Goal: Communication & Community: Answer question/provide support

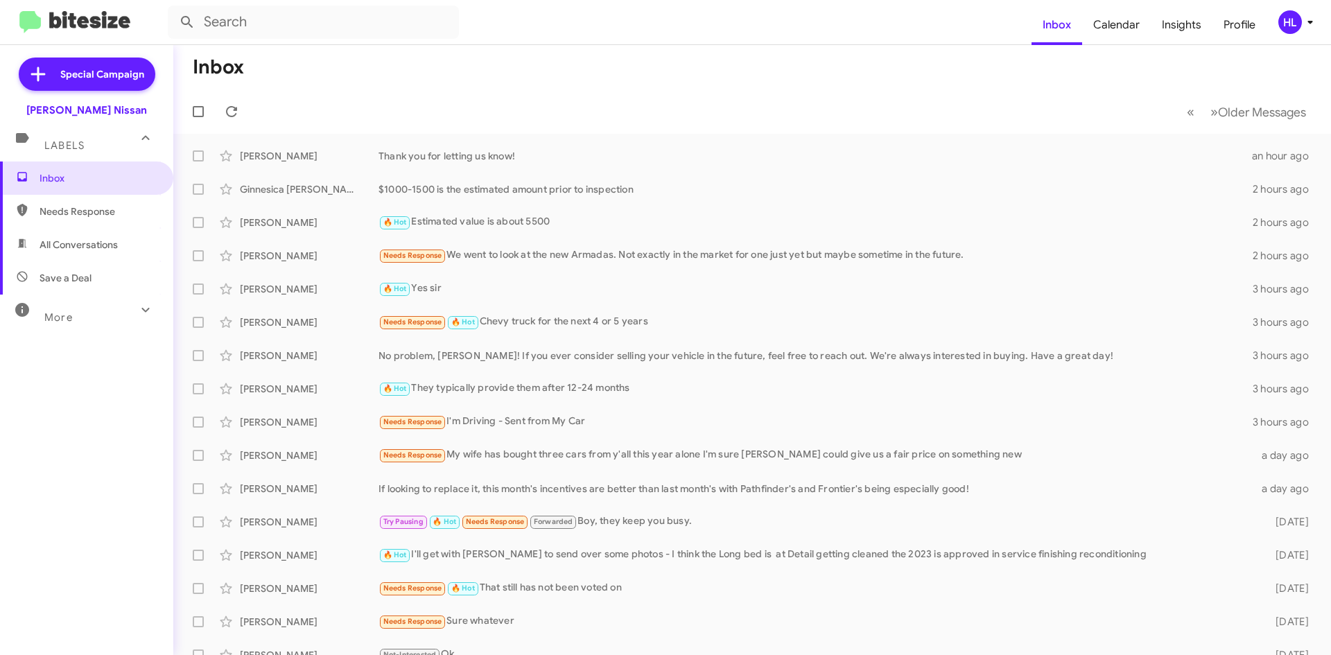
click at [480, 177] on div "[PERSON_NAME] $1000-1500 is the estimated amount prior to inspection 2 hours ago" at bounding box center [752, 189] width 1136 height 28
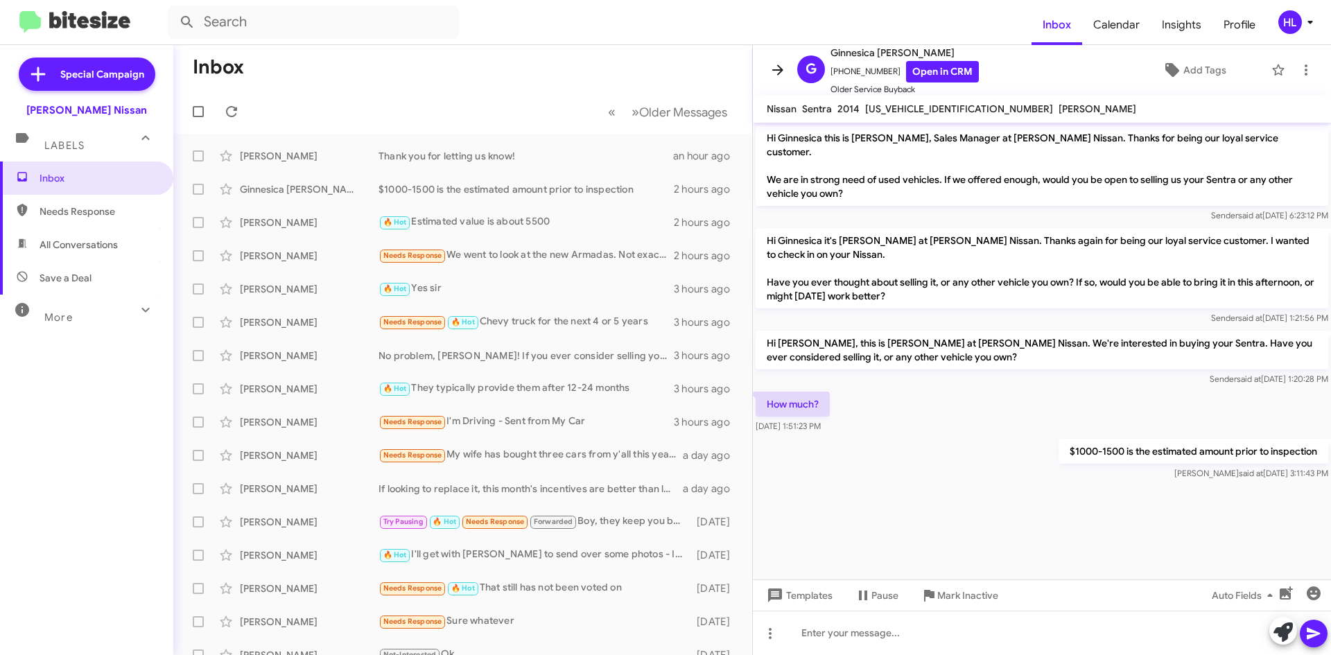
click at [785, 78] on icon at bounding box center [778, 70] width 17 height 17
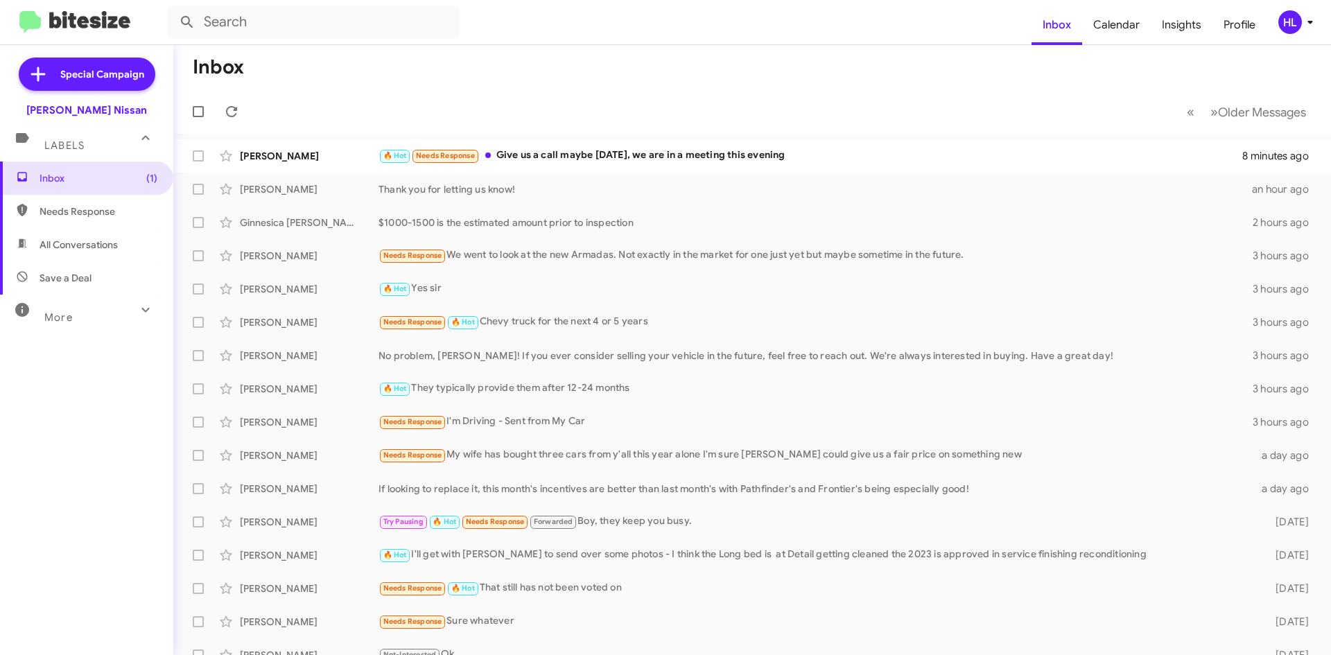
click at [107, 12] on img at bounding box center [74, 22] width 111 height 23
click at [119, 238] on span "All Conversations" at bounding box center [86, 244] width 173 height 33
type input "in:all-conversations"
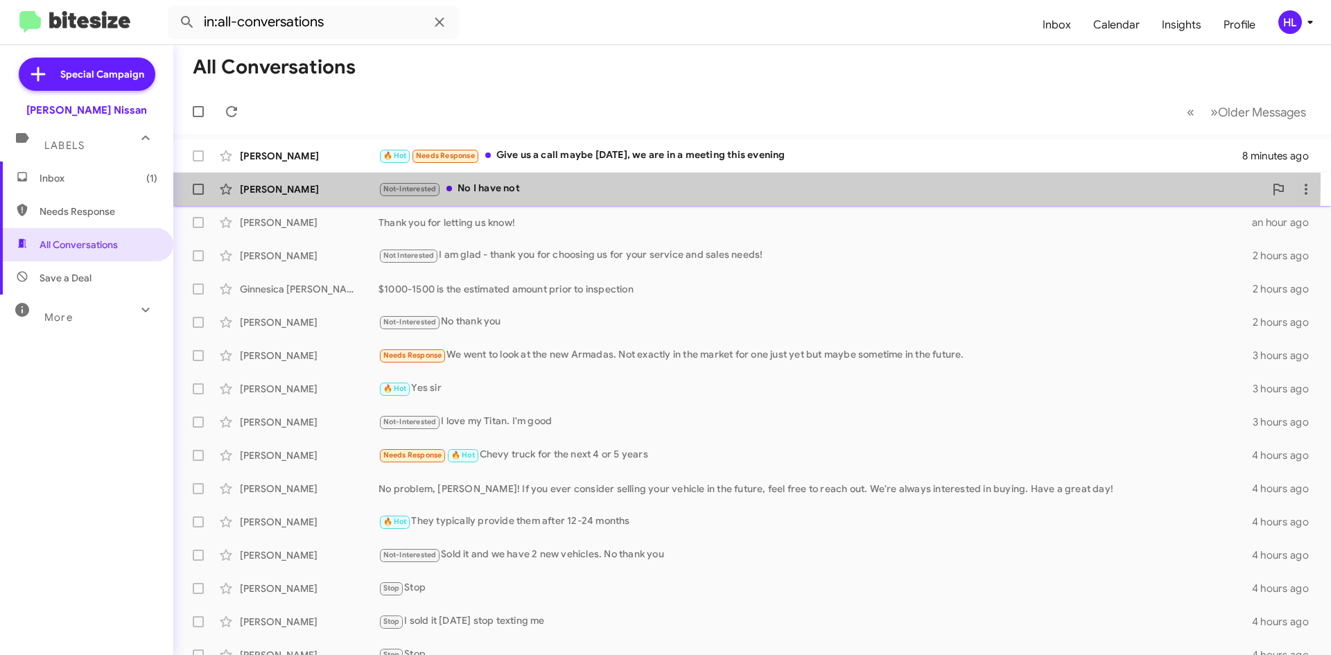
click at [252, 184] on div "[PERSON_NAME]" at bounding box center [309, 189] width 139 height 14
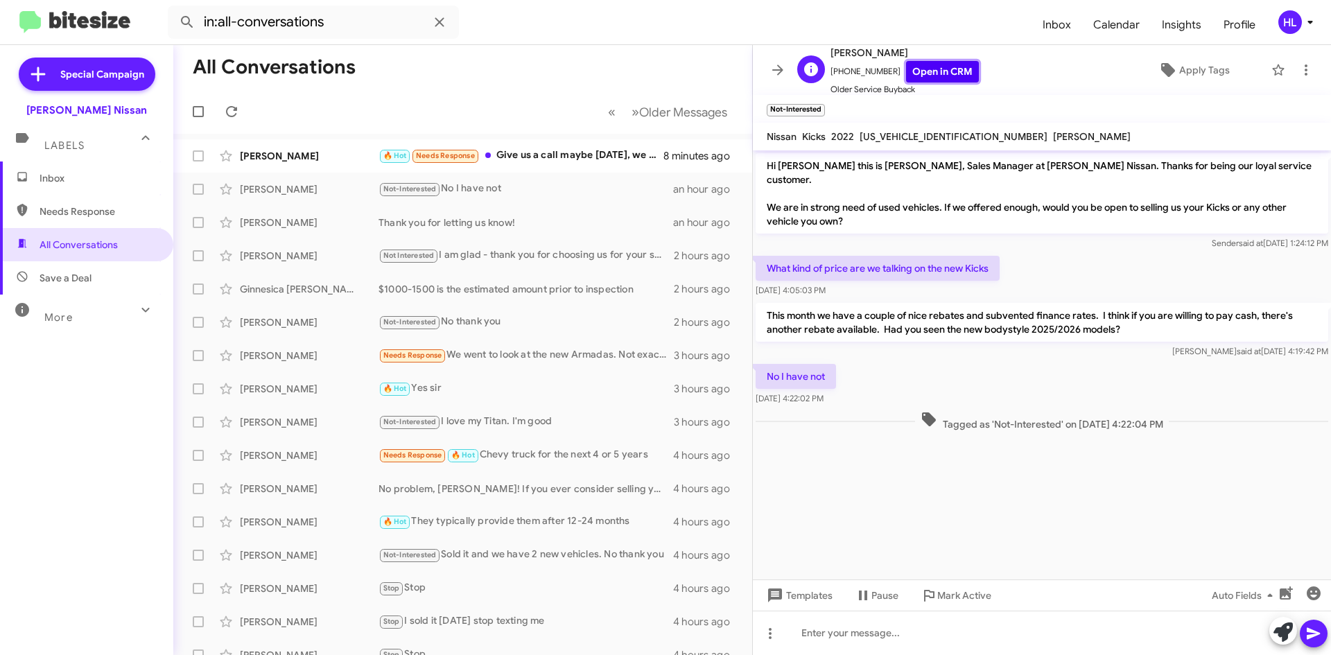
click at [945, 76] on link "Open in CRM" at bounding box center [942, 71] width 73 height 21
drag, startPoint x: 1122, startPoint y: 195, endPoint x: 1280, endPoint y: 196, distance: 158.1
click at [1280, 196] on p "Hi [PERSON_NAME] this is [PERSON_NAME], Sales Manager at [PERSON_NAME] Nissan. …" at bounding box center [1042, 193] width 573 height 80
drag, startPoint x: 771, startPoint y: 255, endPoint x: 1047, endPoint y: 258, distance: 276.6
click at [1047, 258] on div "What kind of price are we talking on the new Kicks [DATE] 4:05:03 PM" at bounding box center [1042, 276] width 578 height 47
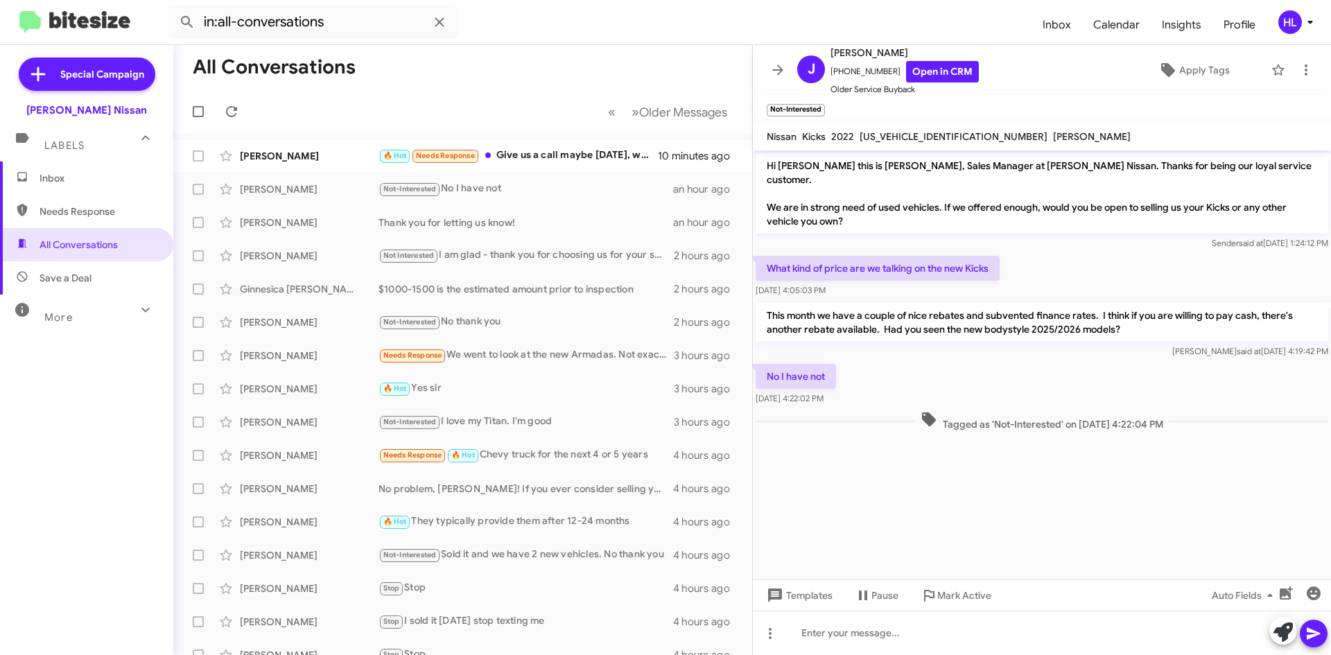
click at [953, 303] on p "This month we have a couple of nice rebates and subvented finance rates. I thin…" at bounding box center [1042, 322] width 573 height 39
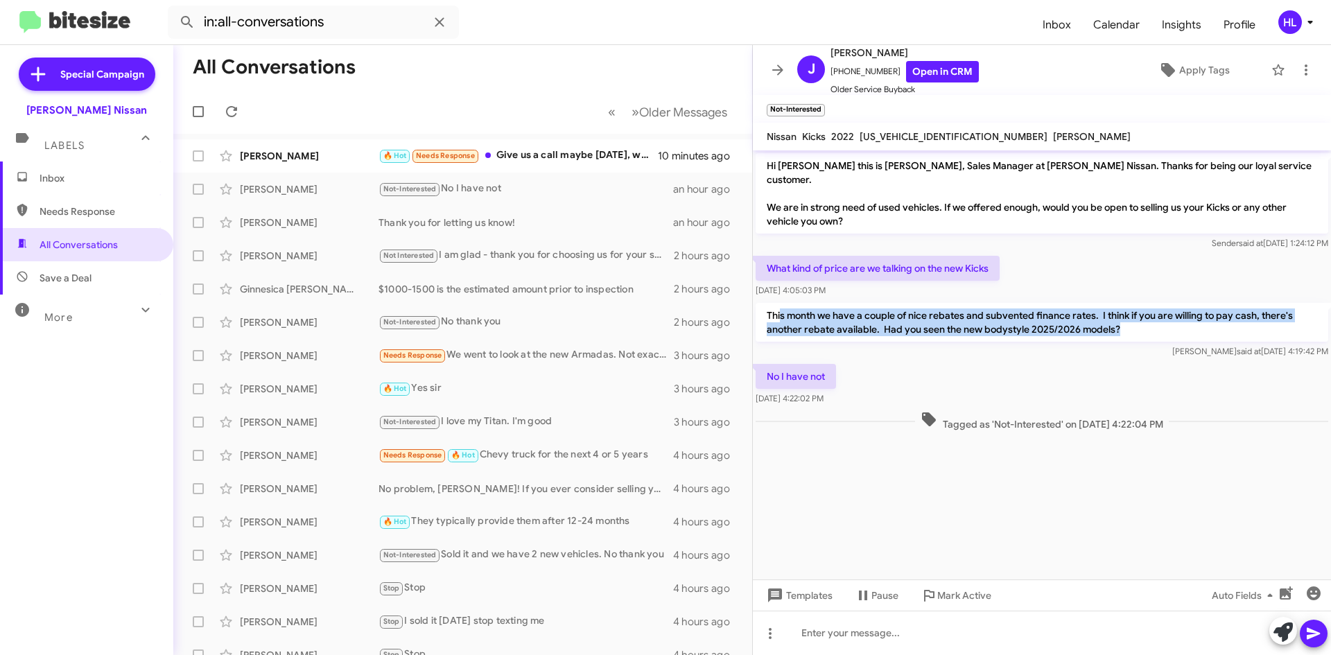
drag, startPoint x: 781, startPoint y: 301, endPoint x: 1257, endPoint y: 318, distance: 476.6
click at [1257, 318] on p "This month we have a couple of nice rebates and subvented finance rates. I thin…" at bounding box center [1042, 322] width 573 height 39
click at [1205, 315] on p "This month we have a couple of nice rebates and subvented finance rates. I thin…" at bounding box center [1042, 322] width 573 height 39
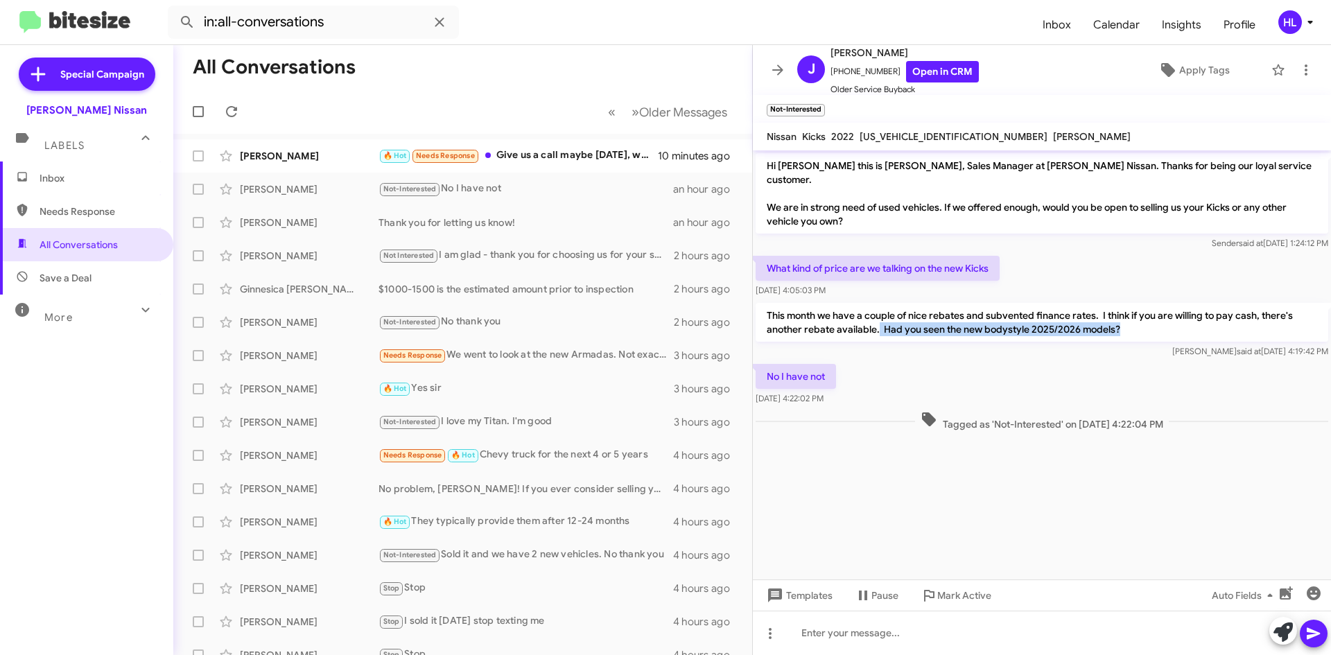
drag, startPoint x: 878, startPoint y: 321, endPoint x: 1153, endPoint y: 321, distance: 274.5
click at [1153, 321] on p "This month we have a couple of nice rebates and subvented finance rates. I thin…" at bounding box center [1042, 322] width 573 height 39
click at [812, 373] on p "No I have not" at bounding box center [796, 376] width 80 height 25
click at [1061, 609] on div "Templates Pause Mark Active Auto Fields" at bounding box center [1042, 595] width 578 height 31
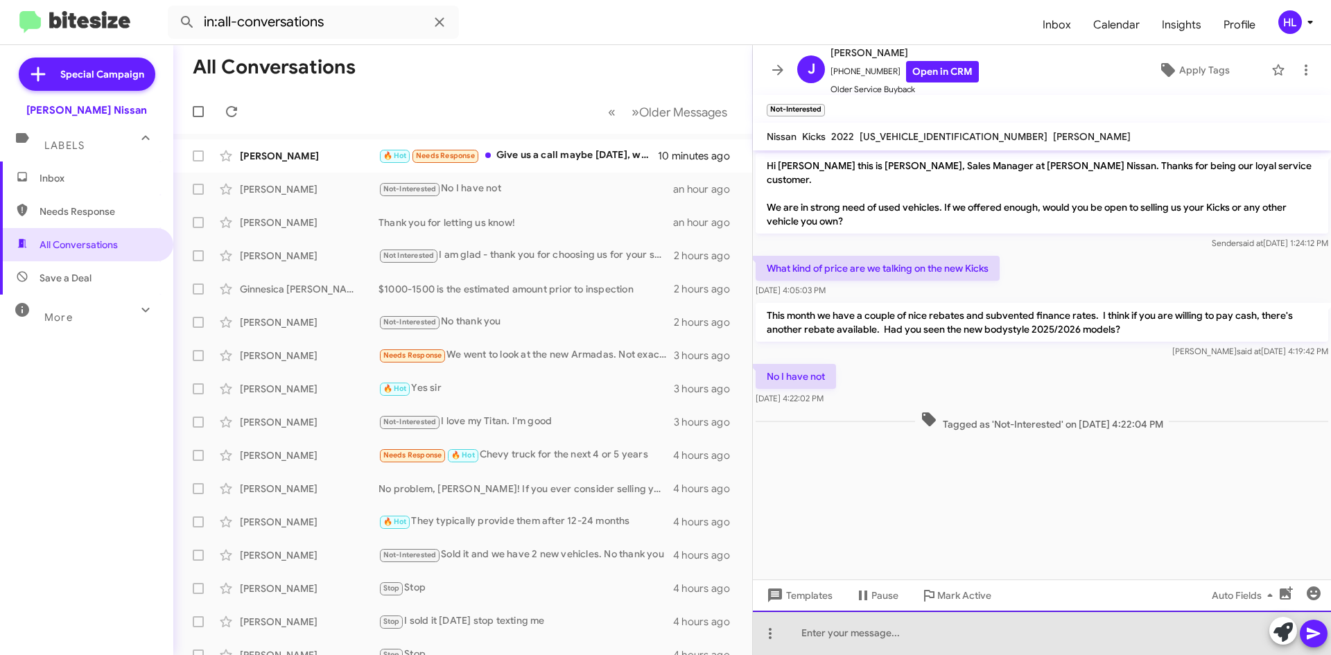
click at [1064, 620] on div at bounding box center [1042, 633] width 578 height 44
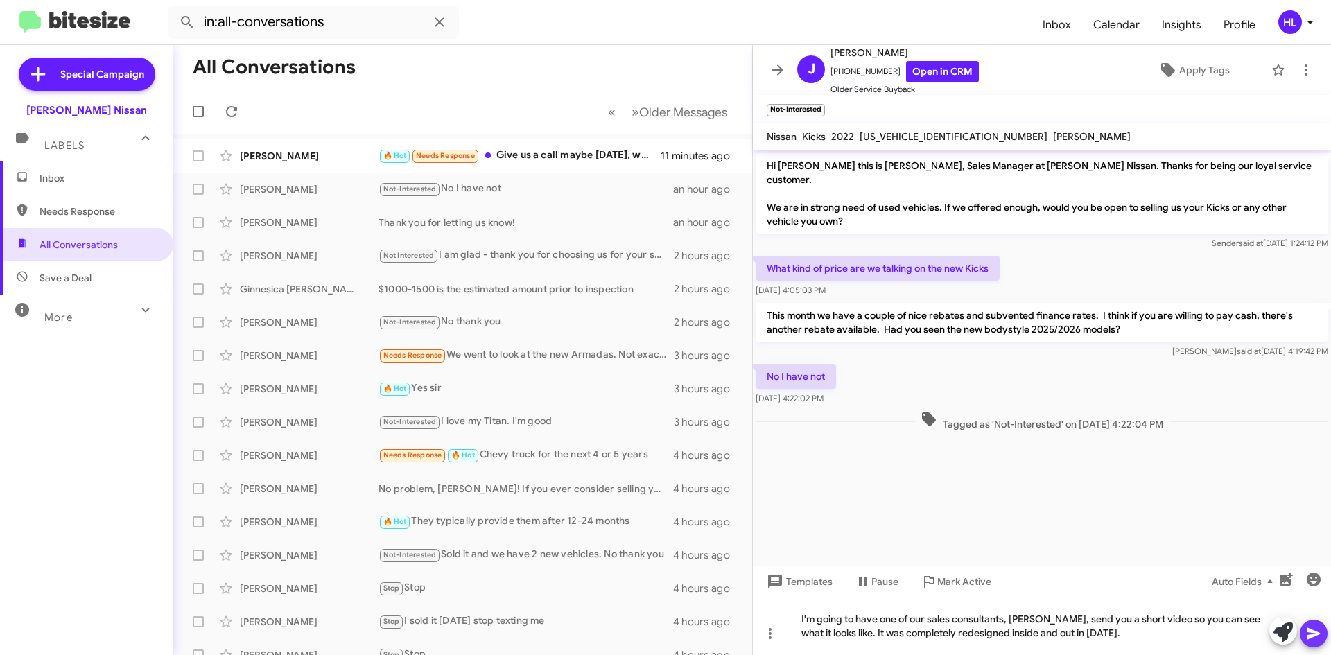
click at [1308, 629] on icon at bounding box center [1313, 634] width 13 height 12
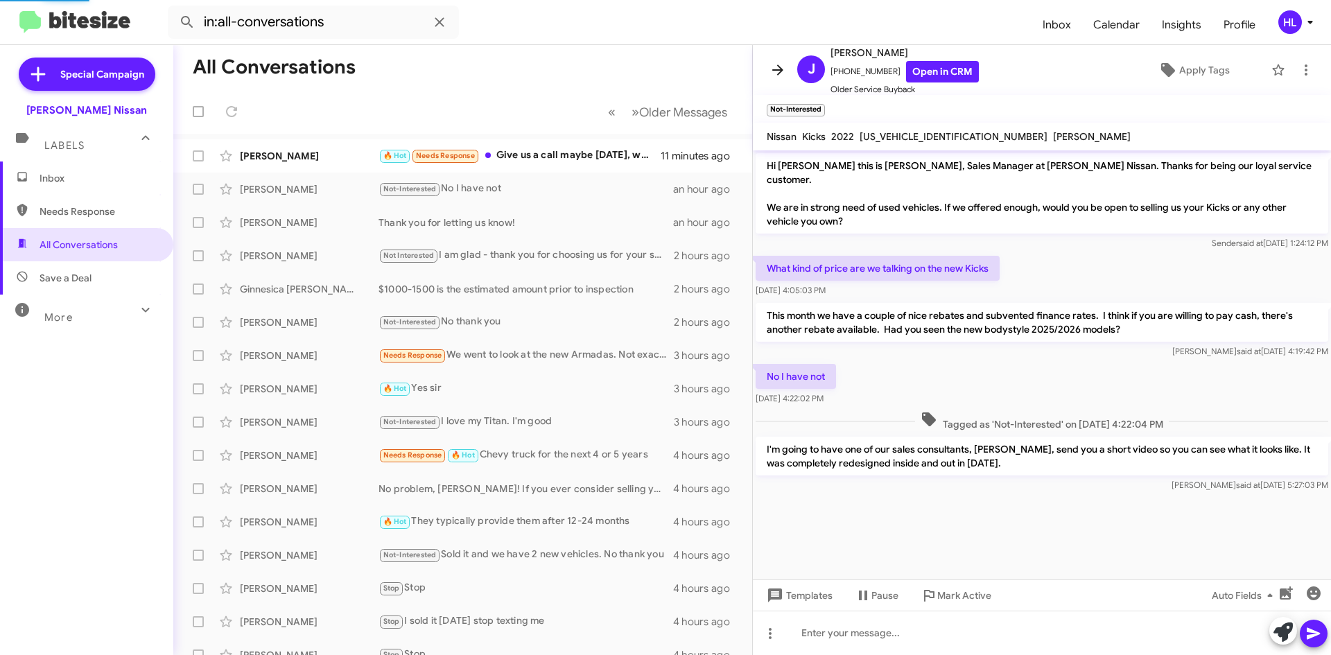
click at [772, 73] on icon at bounding box center [778, 70] width 17 height 17
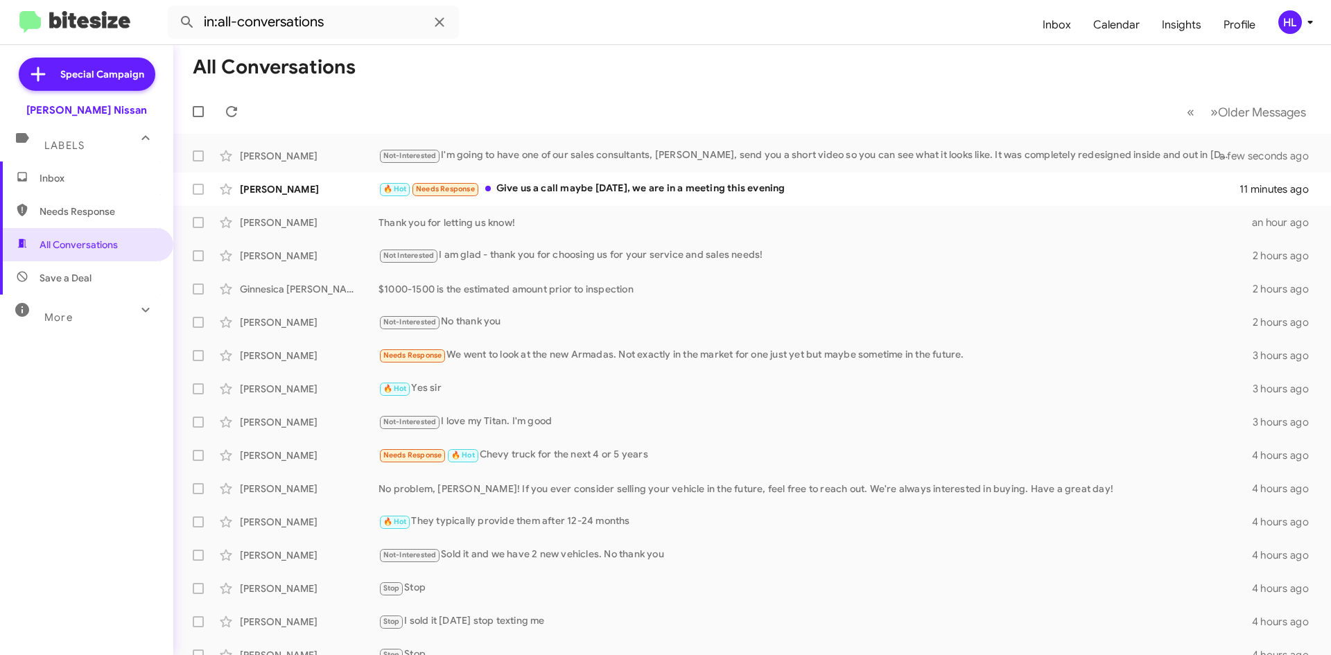
click at [109, 23] on img at bounding box center [74, 22] width 111 height 23
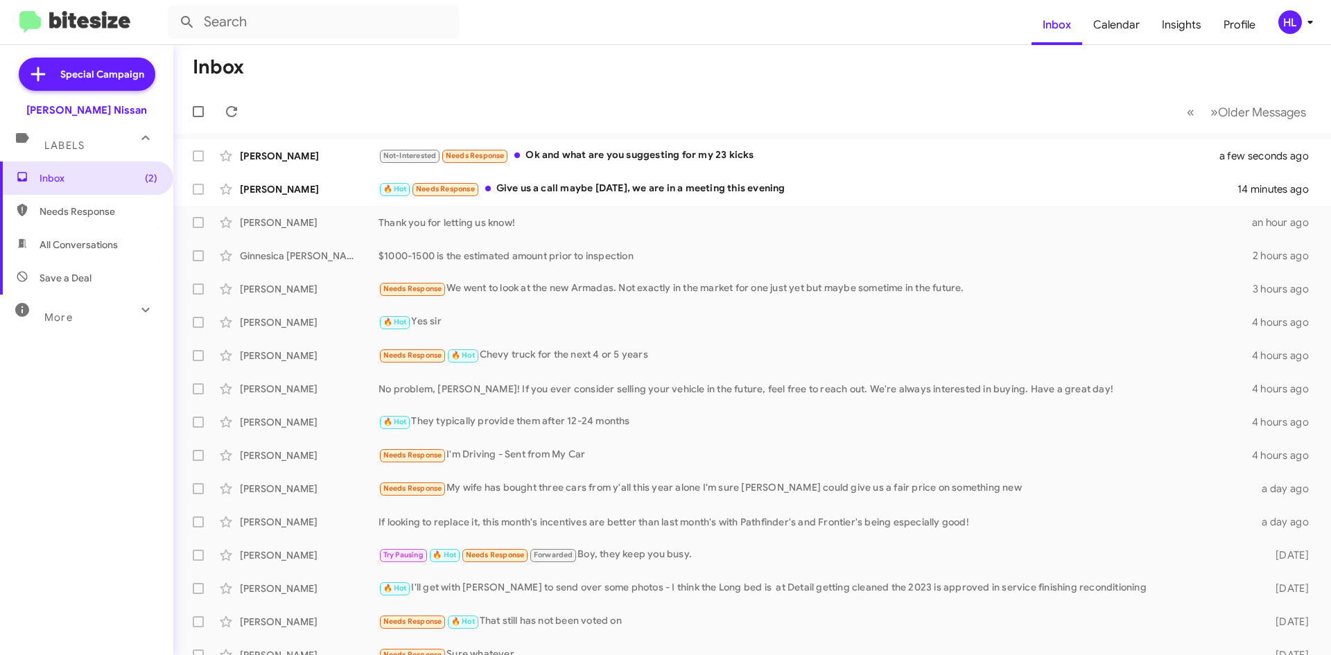
click at [101, 19] on img at bounding box center [74, 22] width 111 height 23
click at [124, 238] on span "All Conversations" at bounding box center [86, 244] width 173 height 33
type input "in:all-conversations"
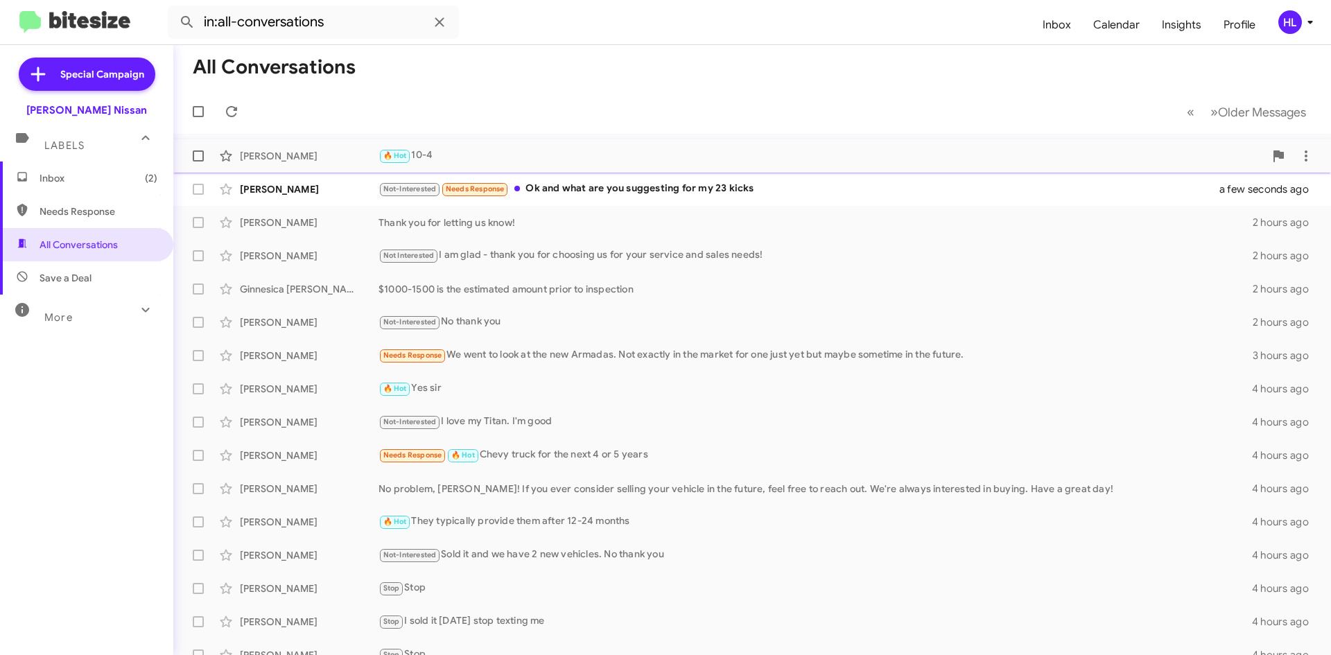
click at [331, 158] on div "[PERSON_NAME]" at bounding box center [309, 156] width 139 height 14
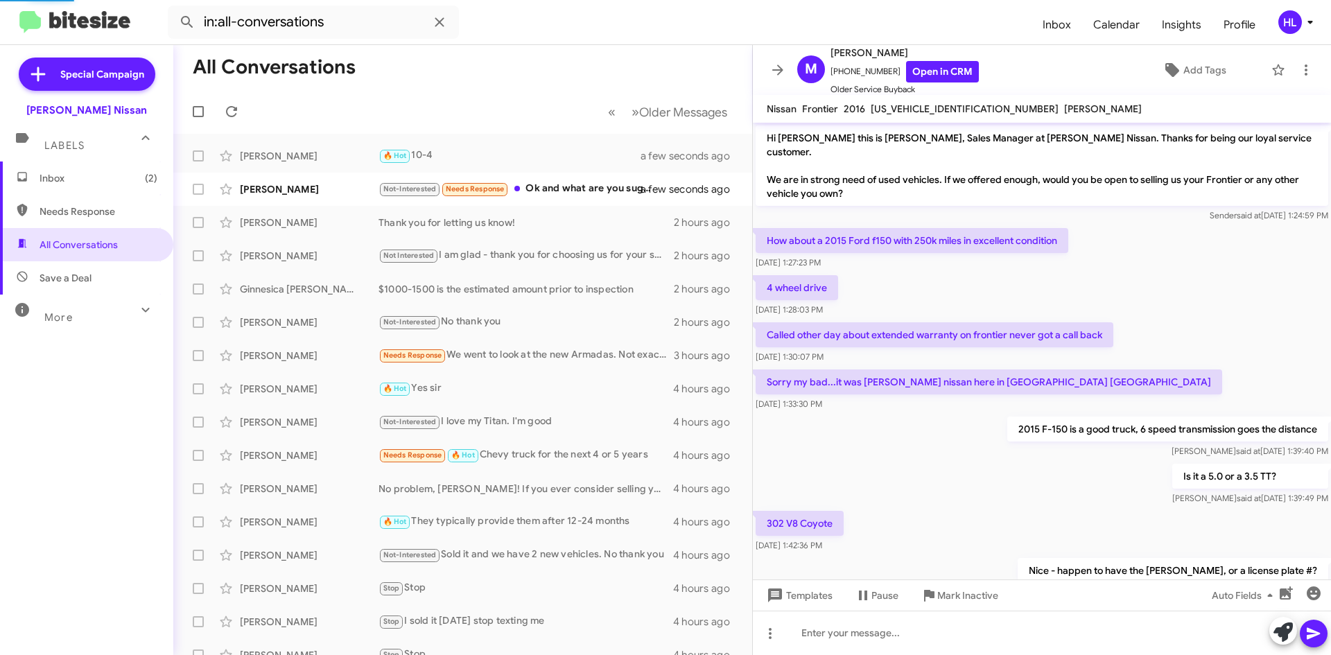
scroll to position [316, 0]
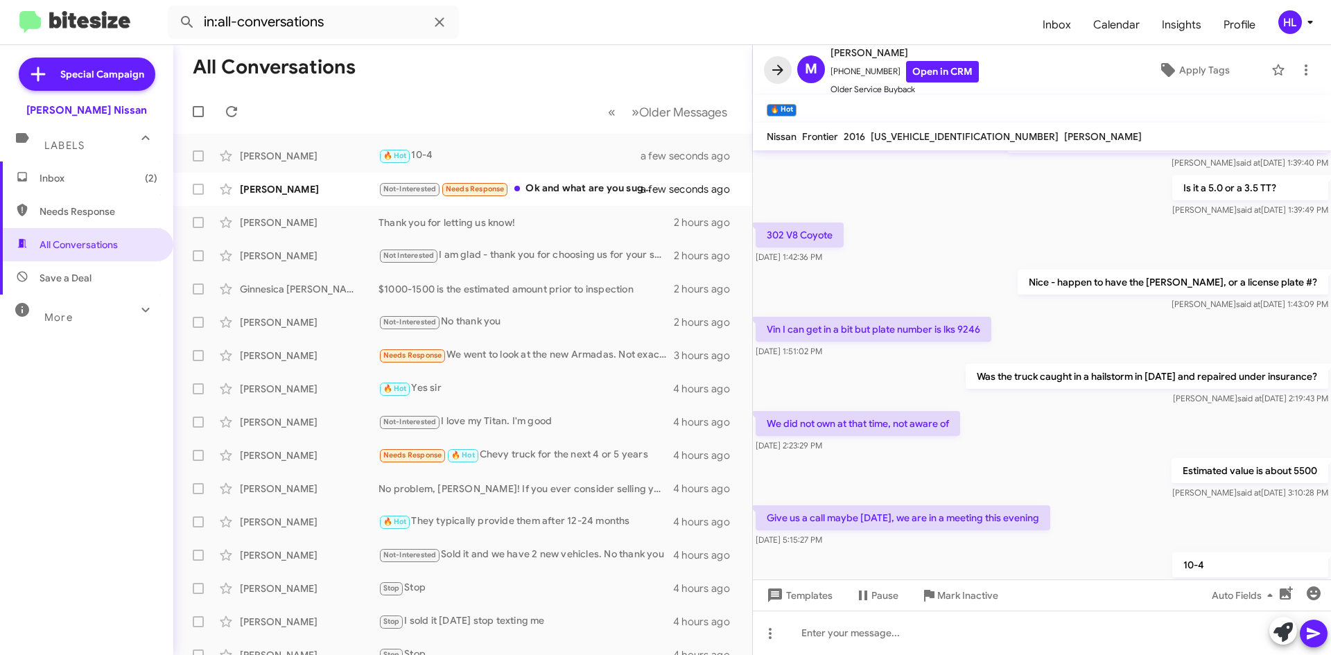
click at [776, 74] on icon at bounding box center [778, 70] width 17 height 17
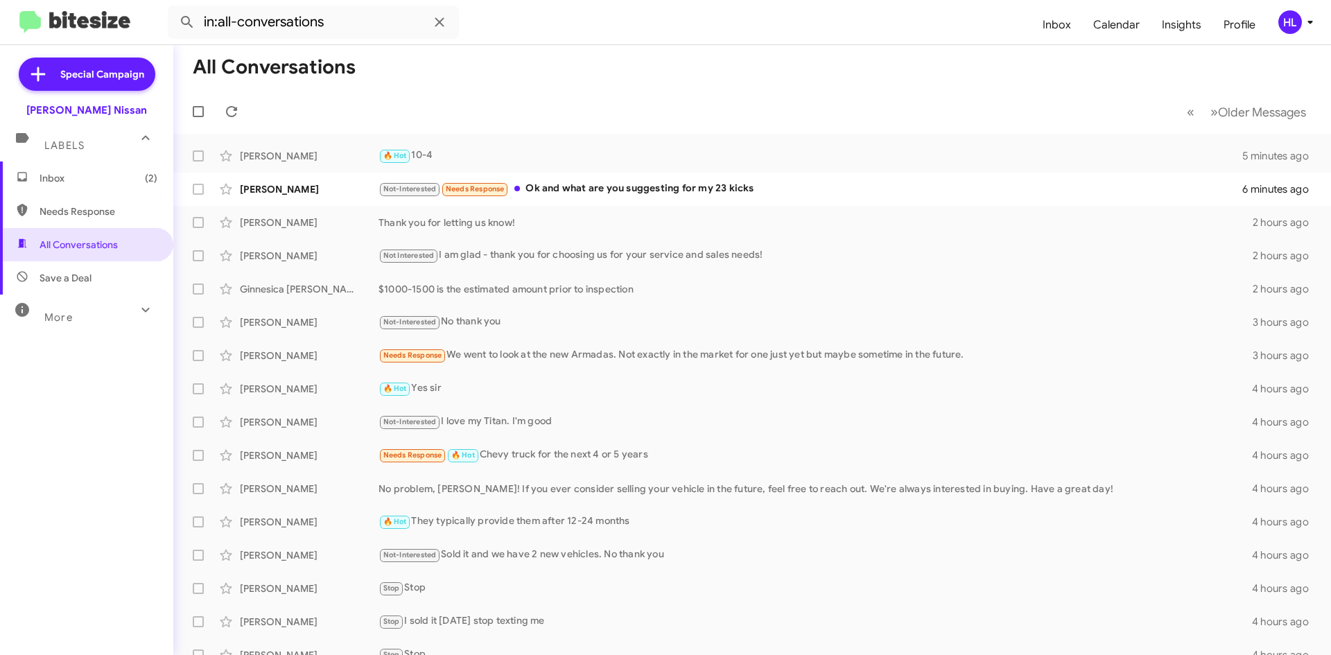
click at [97, 30] on img at bounding box center [74, 22] width 111 height 23
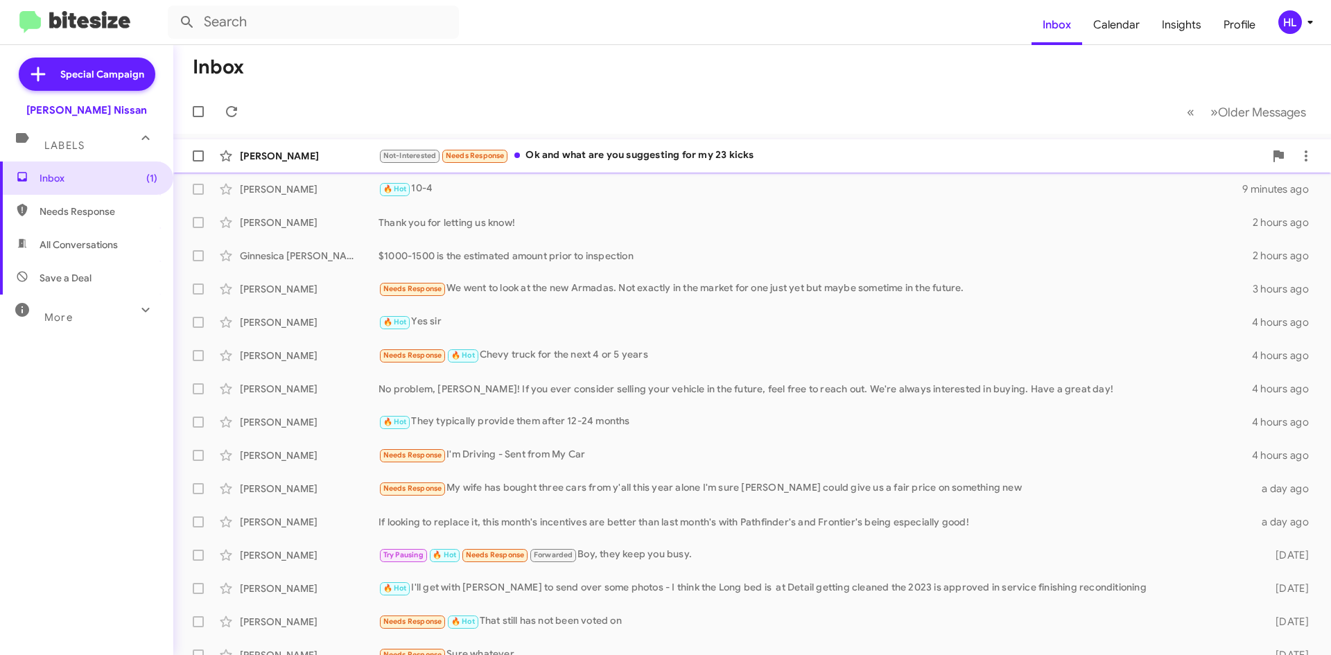
click at [302, 167] on div "[PERSON_NAME] Not-Interested Needs Response Ok and what are you suggesting for …" at bounding box center [752, 156] width 1136 height 28
